Goal: Task Accomplishment & Management: Complete application form

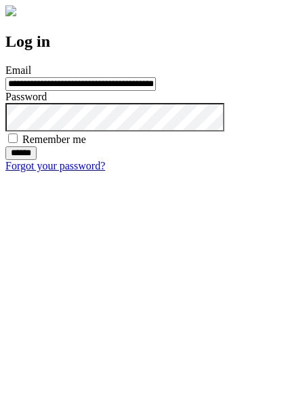
type input "**********"
click at [37, 160] on input "******" at bounding box center [20, 153] width 31 height 14
